Goal: Task Accomplishment & Management: Use online tool/utility

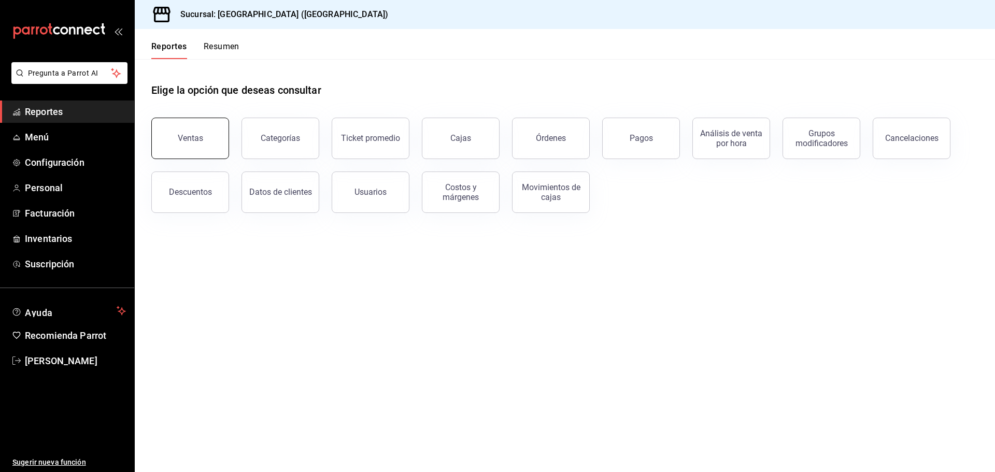
click at [204, 138] on button "Ventas" at bounding box center [190, 138] width 78 height 41
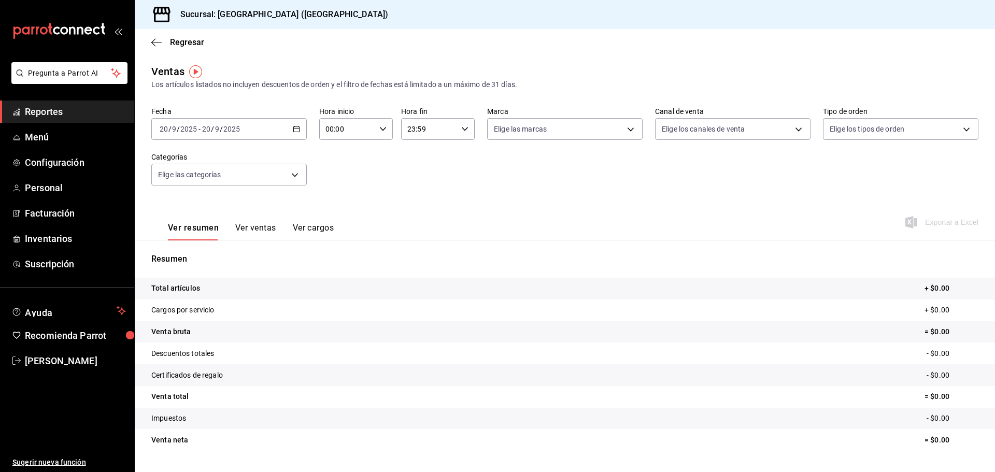
click at [297, 125] on icon "button" at bounding box center [296, 128] width 7 height 7
click at [181, 191] on li "Ayer" at bounding box center [200, 183] width 97 height 23
click at [921, 220] on span "Exportar a Excel" at bounding box center [942, 222] width 71 height 12
click at [941, 227] on span "Exportar a Excel" at bounding box center [942, 222] width 71 height 12
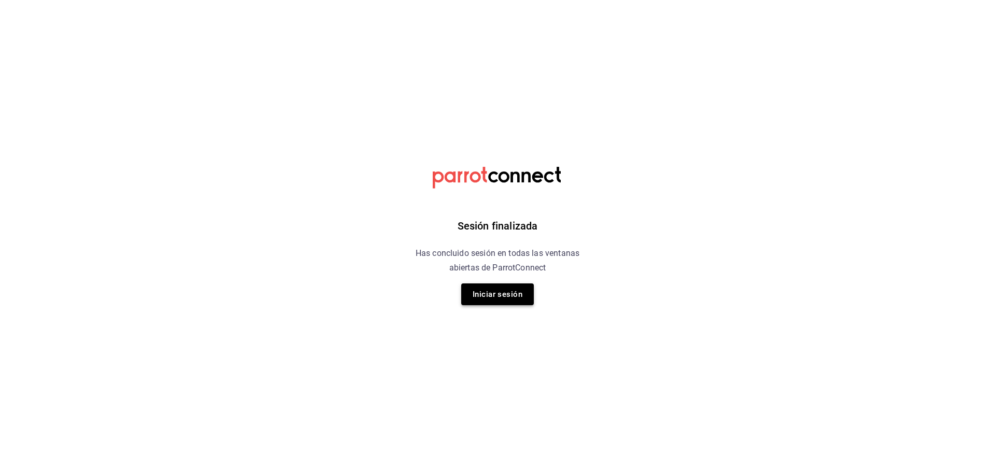
click at [477, 294] on button "Iniciar sesión" at bounding box center [497, 294] width 73 height 22
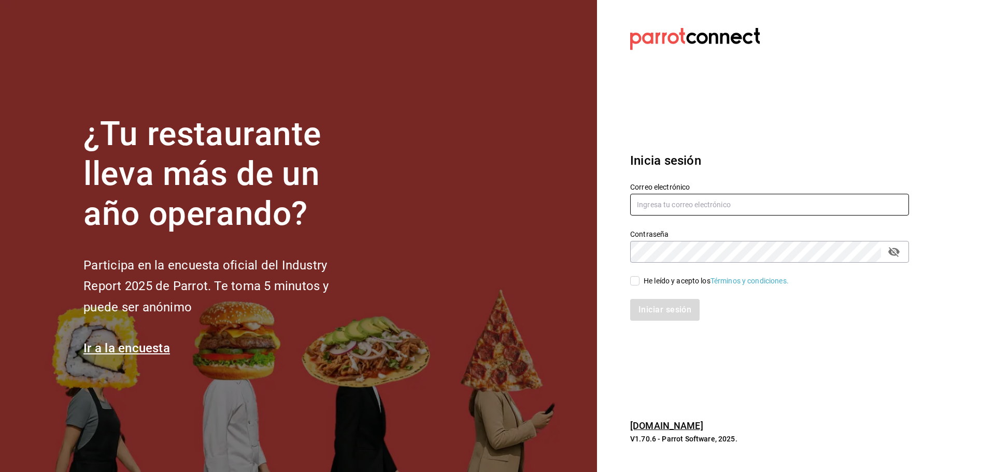
type input "laura_sampayo65@hotmail.com"
click at [631, 284] on input "He leído y acepto los Términos y condiciones." at bounding box center [634, 280] width 9 height 9
checkbox input "true"
click at [654, 308] on button "Iniciar sesión" at bounding box center [665, 310] width 70 height 22
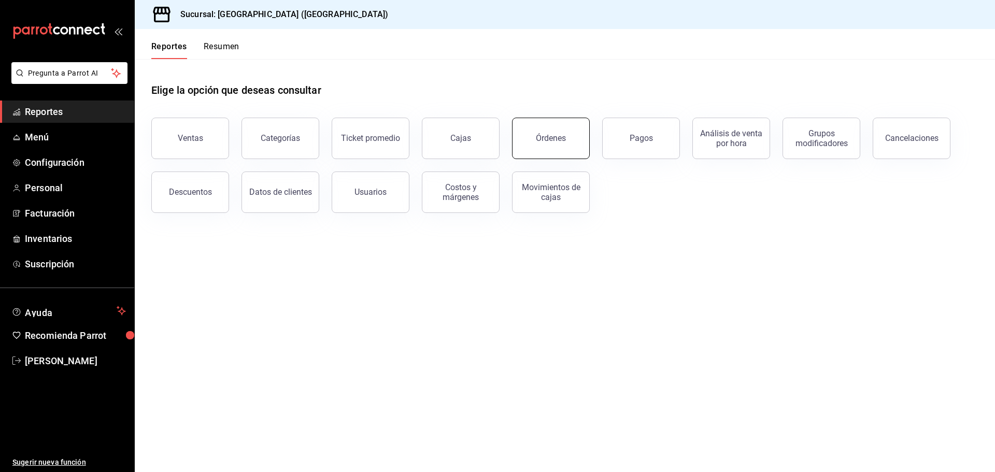
click at [532, 133] on button "Órdenes" at bounding box center [551, 138] width 78 height 41
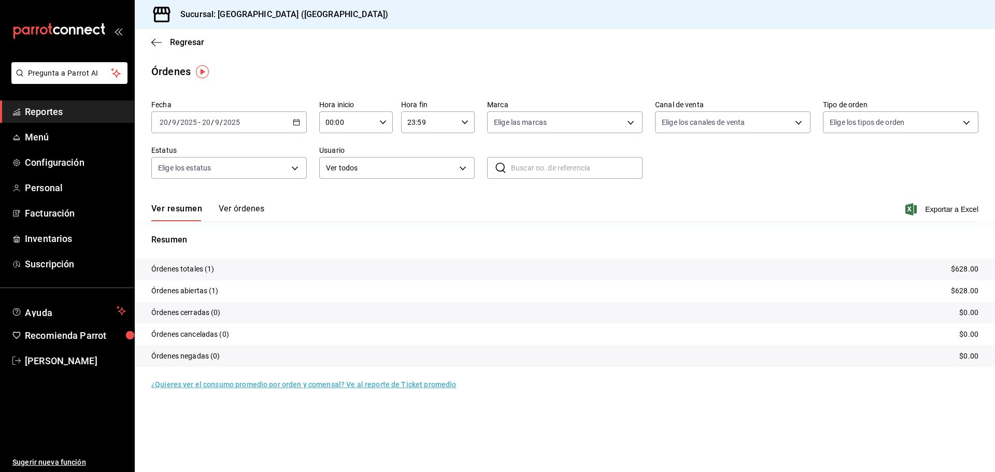
click at [294, 124] on \(Stroke\) "button" at bounding box center [296, 123] width 6 height 6
click at [191, 180] on span "Ayer" at bounding box center [200, 177] width 80 height 11
click at [932, 209] on span "Exportar a Excel" at bounding box center [942, 209] width 71 height 12
click at [51, 135] on span "Menú" at bounding box center [75, 137] width 101 height 14
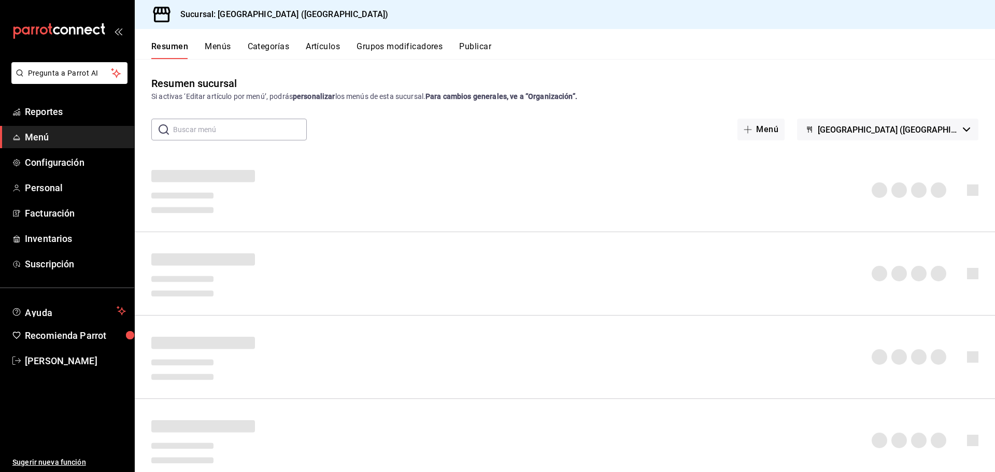
click at [331, 48] on button "Artículos" at bounding box center [323, 50] width 34 height 18
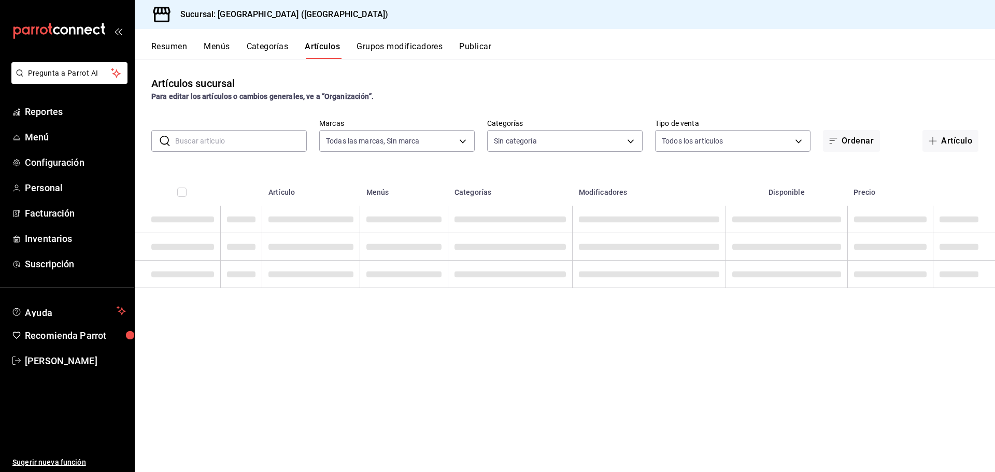
type input "c5b0ed81-af66-4c2d-afb4-f59aa1ecca2b"
type input "8c3fc7fb-afc8-4fcf-a35f-97b25a26b173,d858cdb4-7991-4d76-a946-9f508960b44e,730af…"
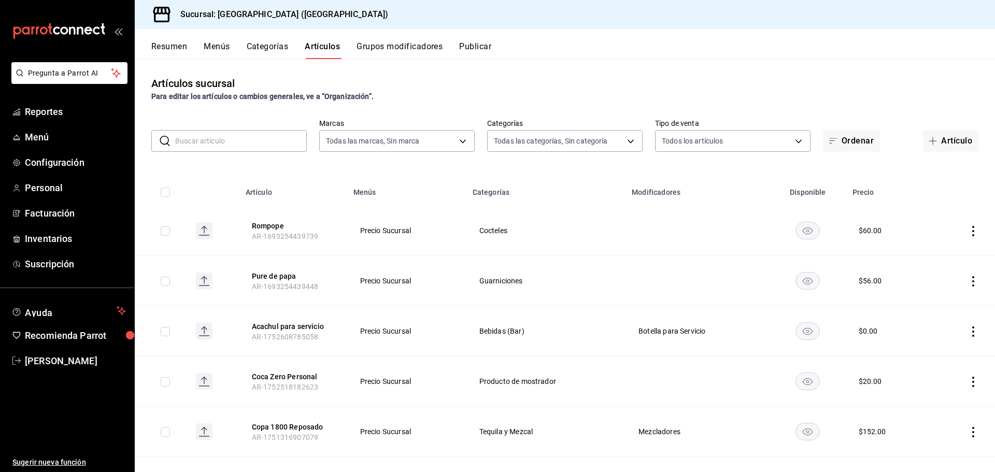
click at [257, 131] on input "text" at bounding box center [241, 141] width 132 height 21
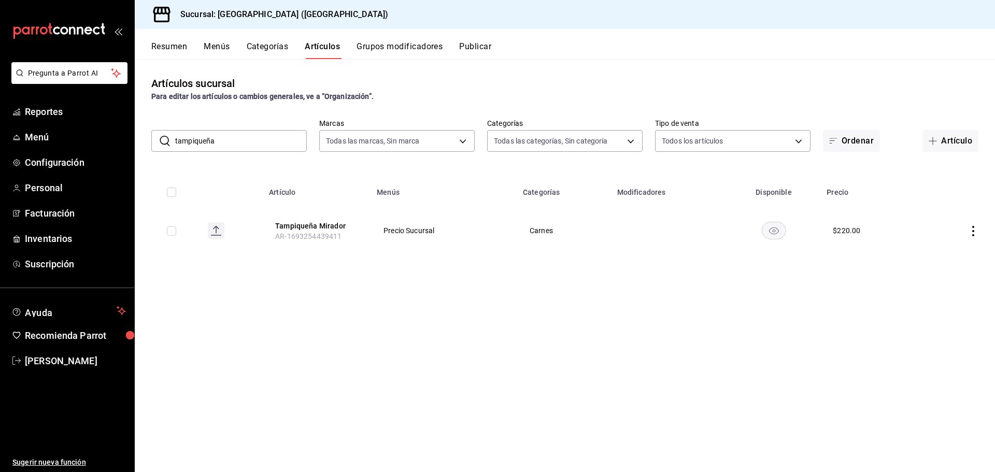
type input "tampiqueña"
